Goal: Information Seeking & Learning: Learn about a topic

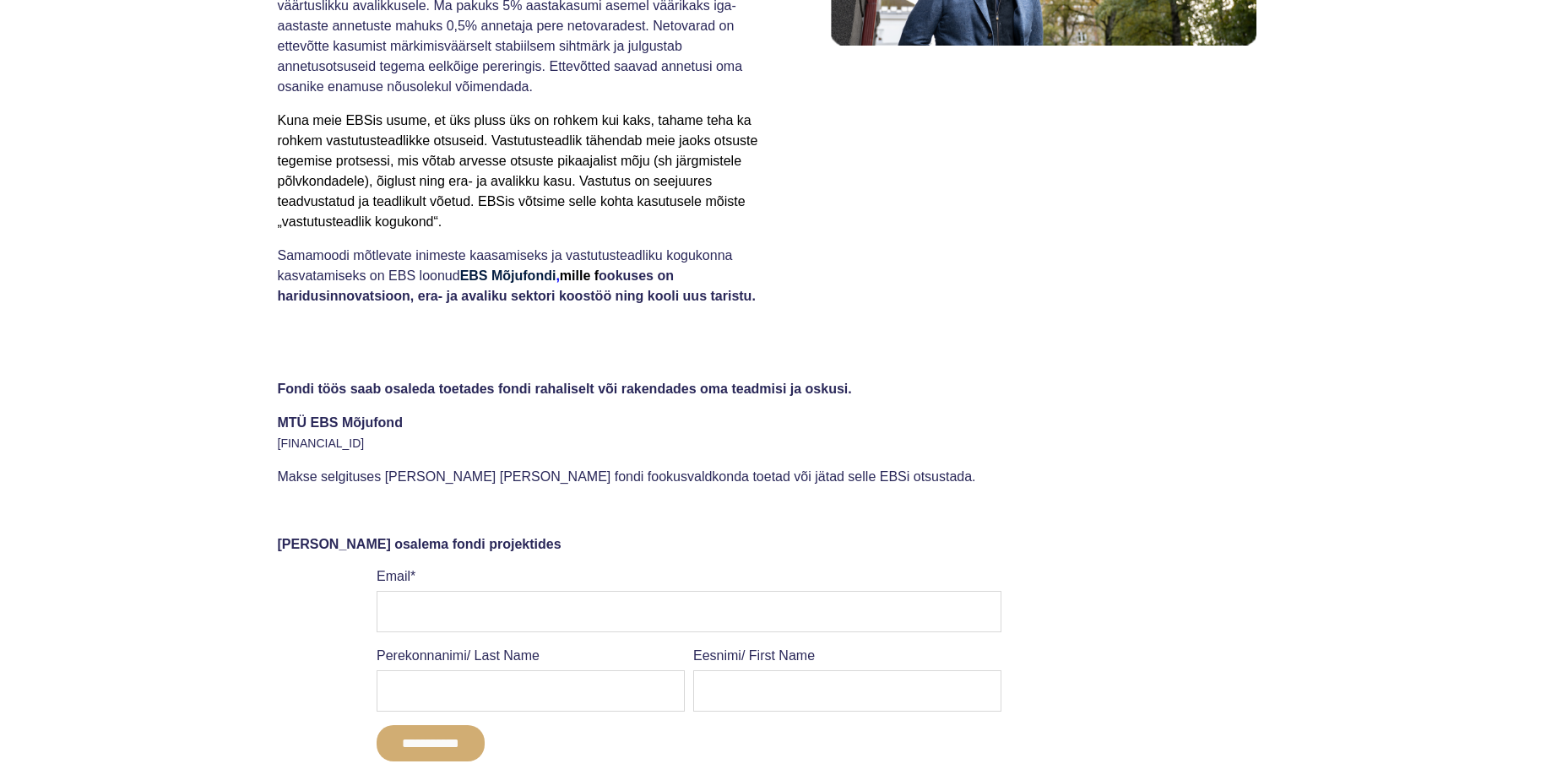
scroll to position [844, 0]
click at [477, 354] on div "Fondi töös saab osaleda toetades fondi rahaliselt või rakendades oma teadmisi j…" at bounding box center [784, 425] width 1568 height 155
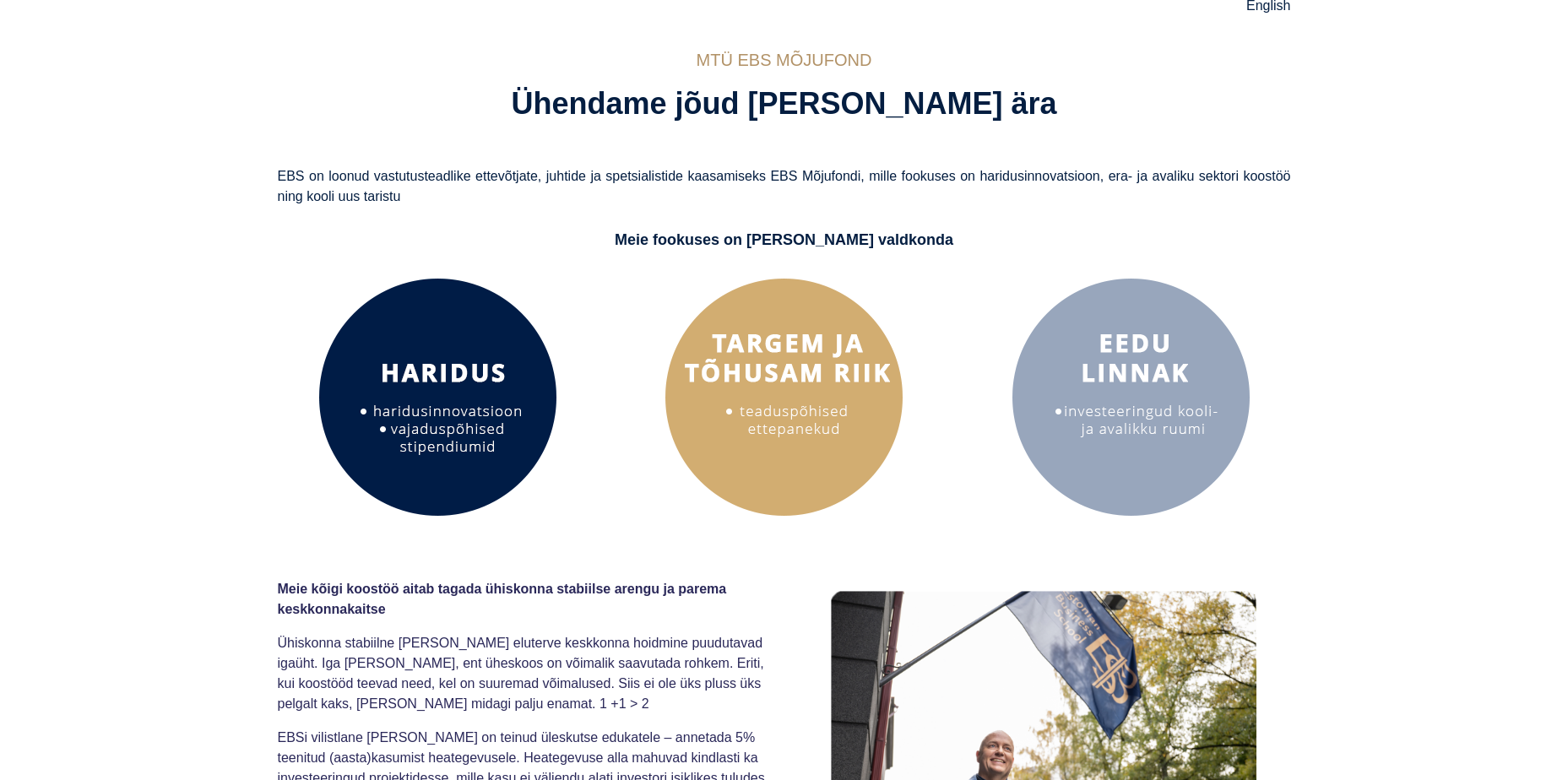
scroll to position [0, 0]
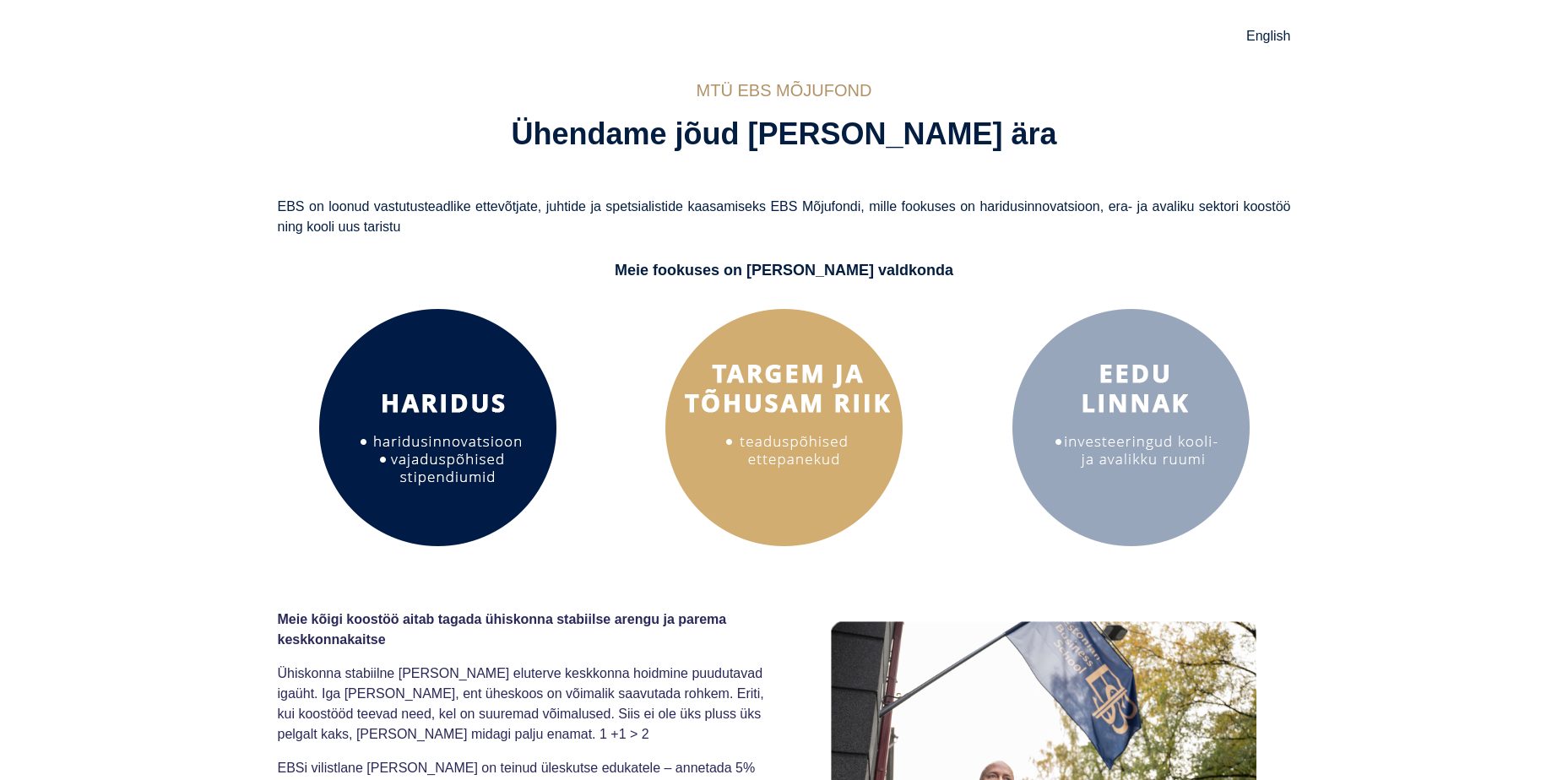
click at [801, 89] on span "MTÜ EBS MÕJUFOND" at bounding box center [785, 90] width 176 height 19
